Goal: Task Accomplishment & Management: Manage account settings

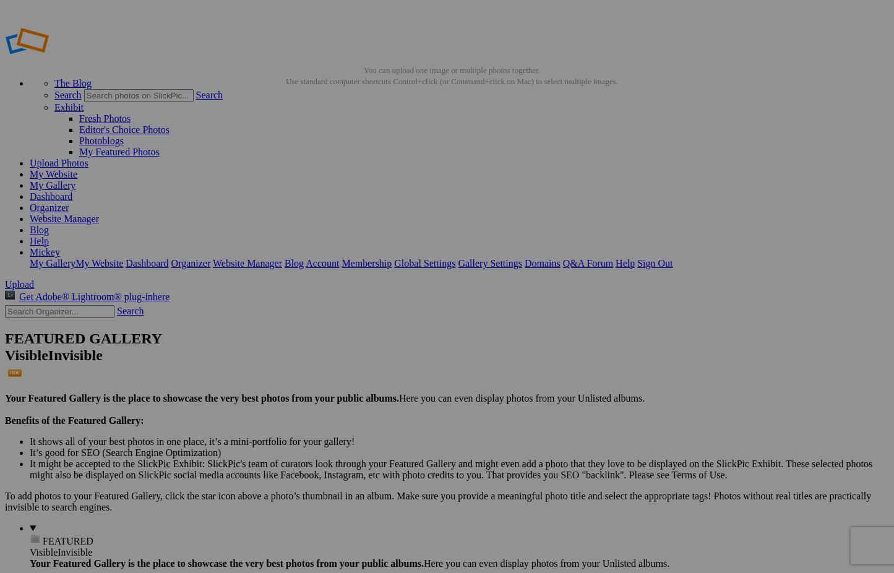
click at [331, 303] on input "text" at bounding box center [350, 309] width 135 height 13
type input "[PERSON_NAME]"
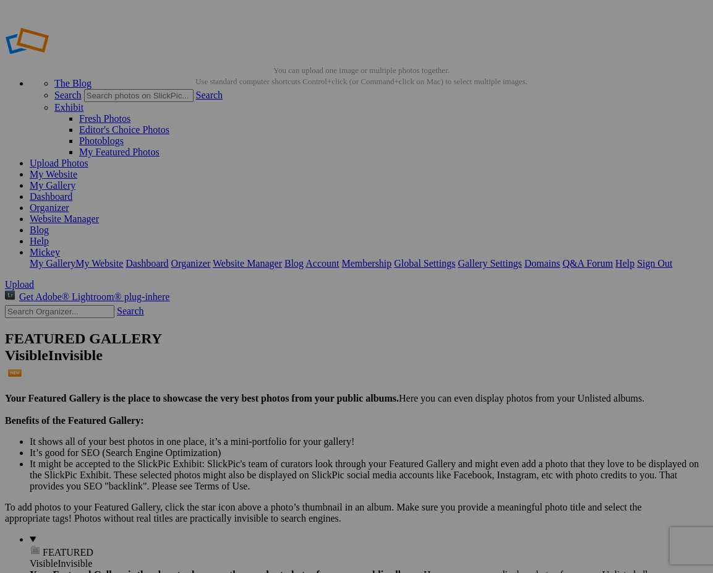
drag, startPoint x: 235, startPoint y: 220, endPoint x: 253, endPoint y: 183, distance: 41.2
